Goal: Transaction & Acquisition: Purchase product/service

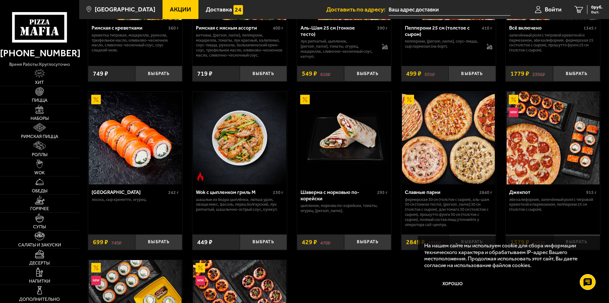
scroll to position [286, 0]
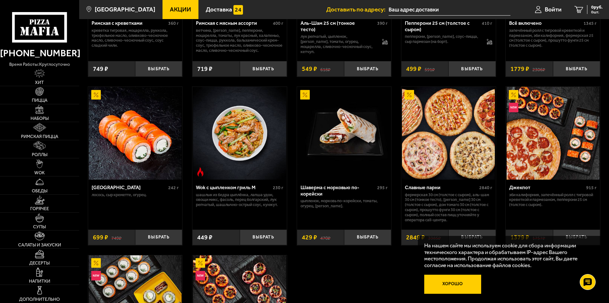
click at [473, 288] on button "Хорошо" at bounding box center [452, 284] width 57 height 19
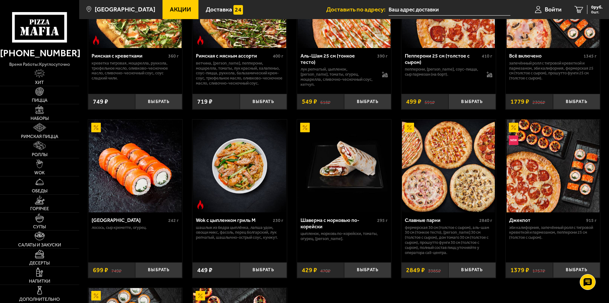
scroll to position [263, 0]
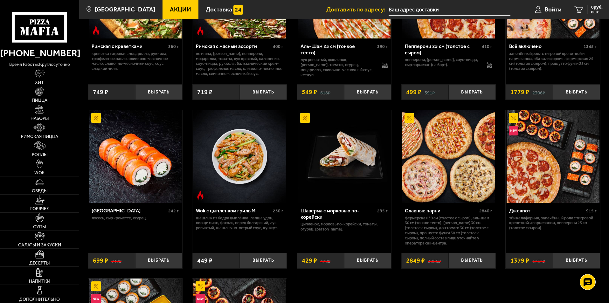
click at [451, 176] on img at bounding box center [448, 156] width 93 height 93
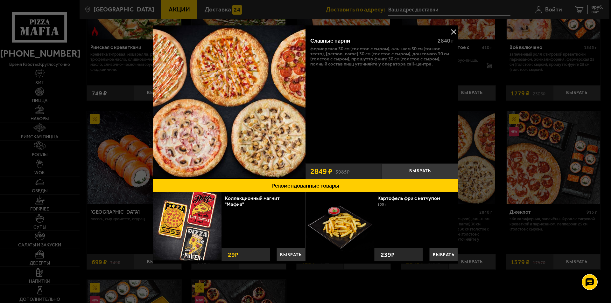
click at [262, 133] on img at bounding box center [229, 101] width 153 height 153
click at [454, 29] on button at bounding box center [454, 32] width 10 height 10
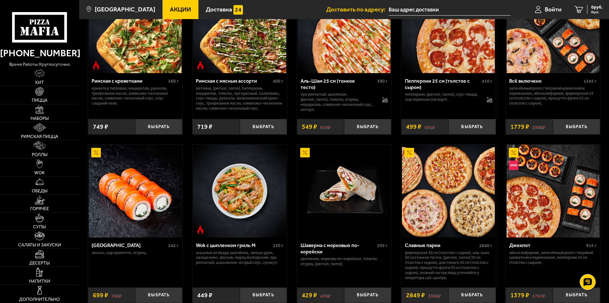
scroll to position [382, 0]
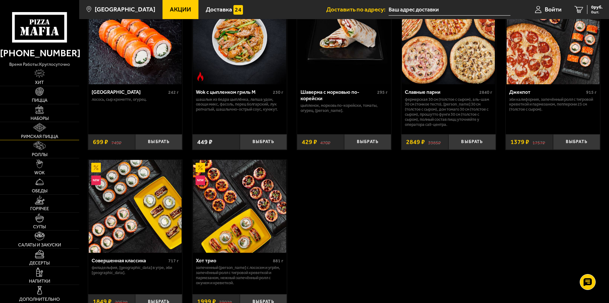
click at [33, 131] on img at bounding box center [39, 127] width 13 height 9
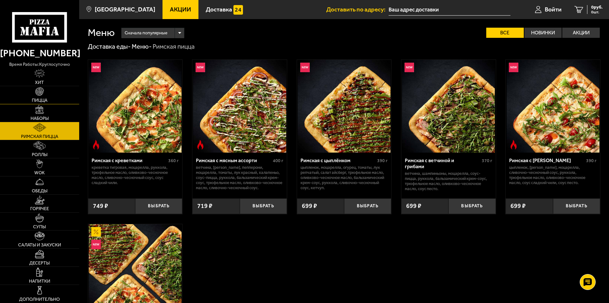
click at [54, 100] on link "Пицца" at bounding box center [39, 95] width 79 height 18
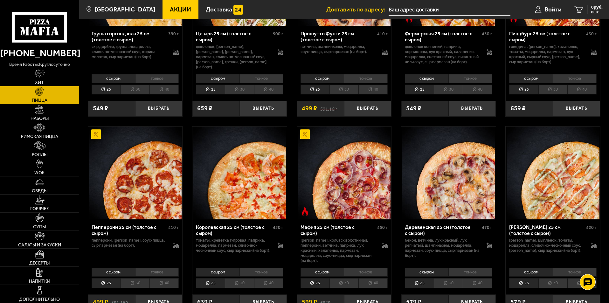
scroll to position [827, 0]
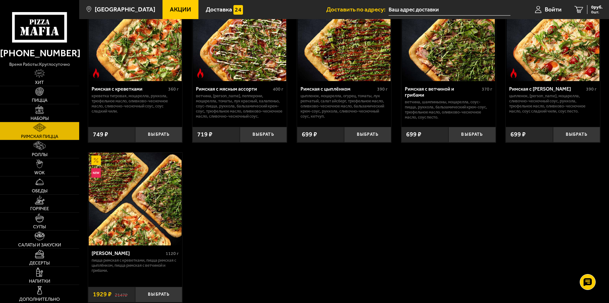
scroll to position [133, 0]
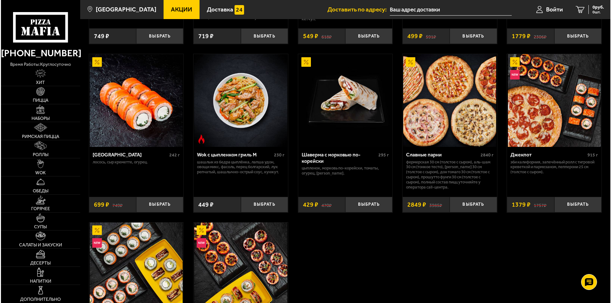
scroll to position [318, 0]
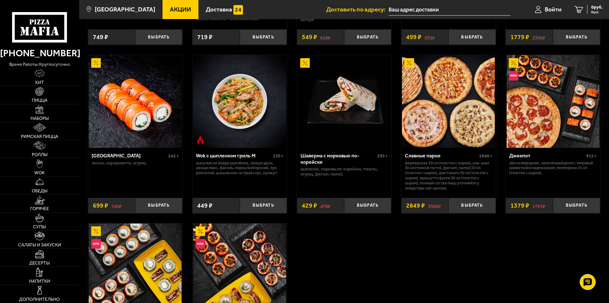
click at [451, 157] on div "Славные парни" at bounding box center [441, 156] width 73 height 6
